Goal: Find specific page/section: Find specific page/section

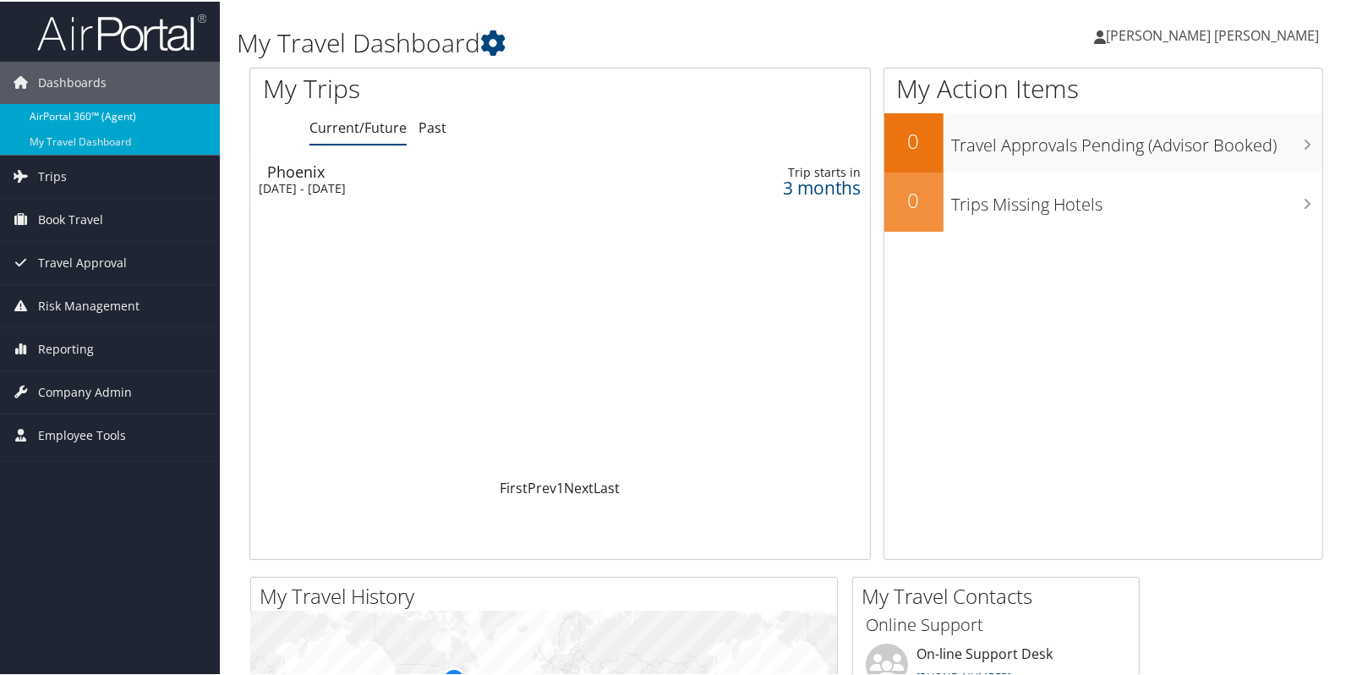
click at [91, 118] on link "AirPortal 360™ (Agent)" at bounding box center [110, 114] width 220 height 25
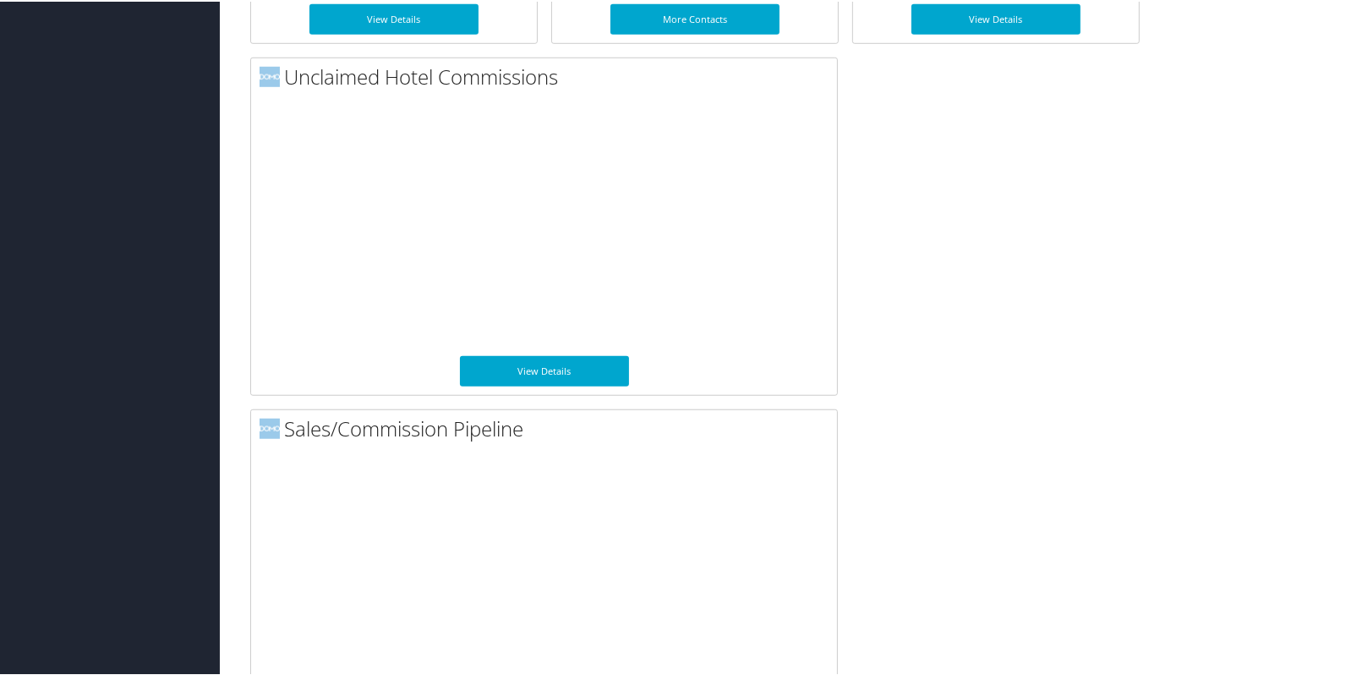
scroll to position [1269, 0]
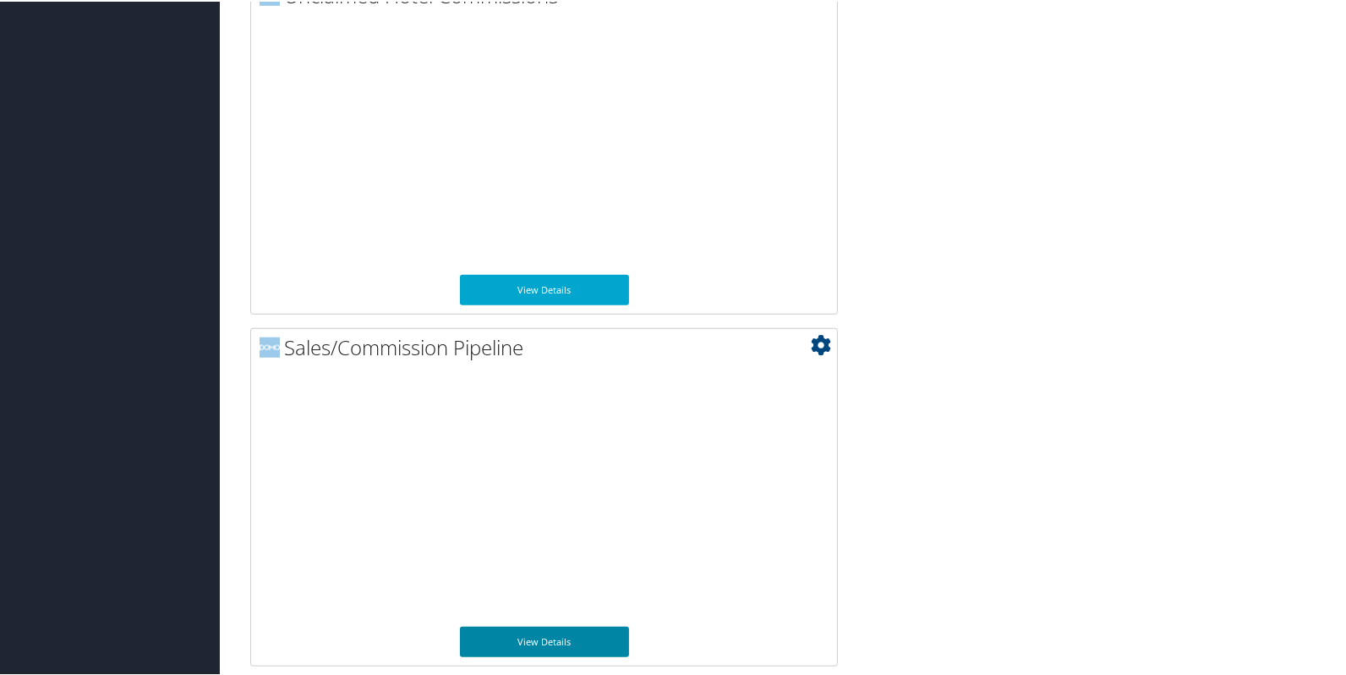
click at [561, 643] on link "View Details" at bounding box center [544, 640] width 169 height 30
